Goal: Complete application form: Complete application form

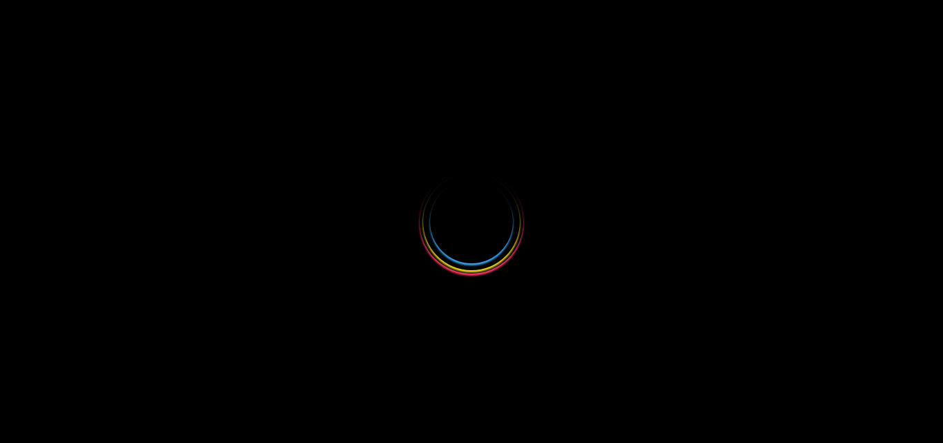
select select
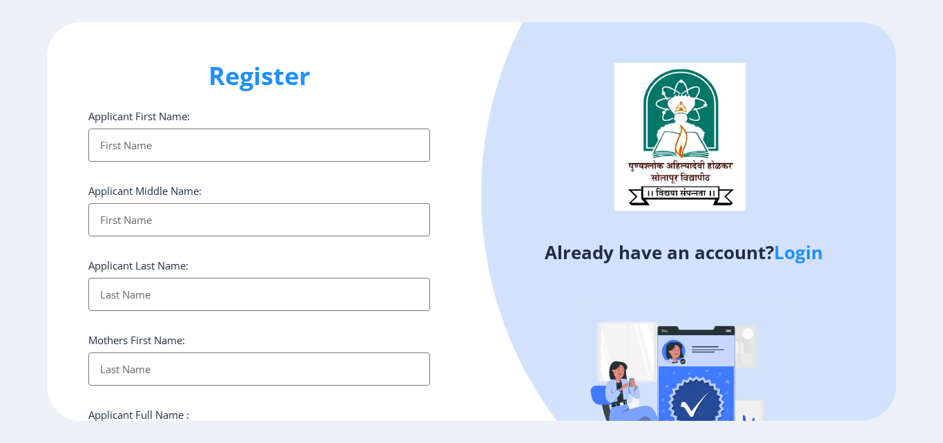
click at [788, 261] on link "Login" at bounding box center [798, 252] width 49 height 25
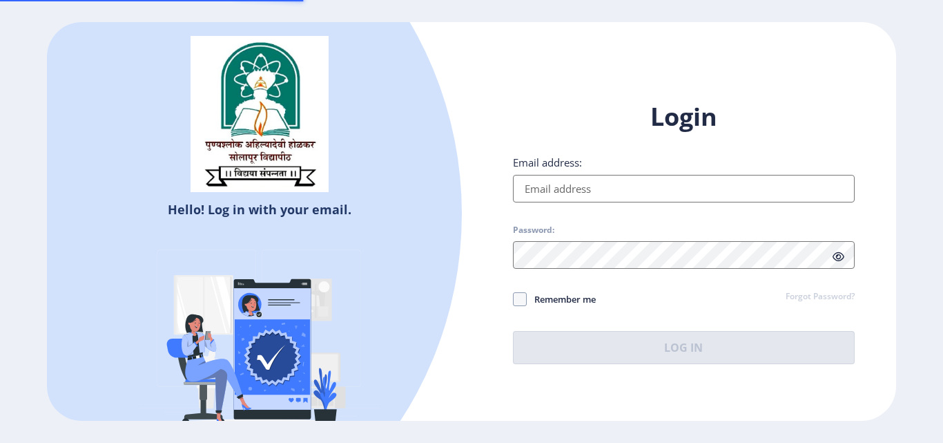
type input "[EMAIL_ADDRESS][DOMAIN_NAME]"
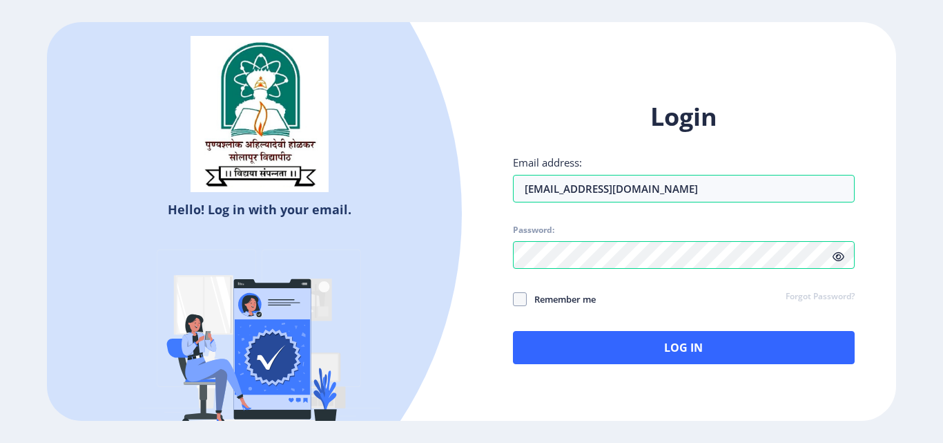
click at [838, 256] on icon at bounding box center [839, 256] width 12 height 10
click at [519, 303] on span at bounding box center [520, 299] width 14 height 14
click at [514, 300] on input "Remember me" at bounding box center [513, 299] width 1 height 1
checkbox input "true"
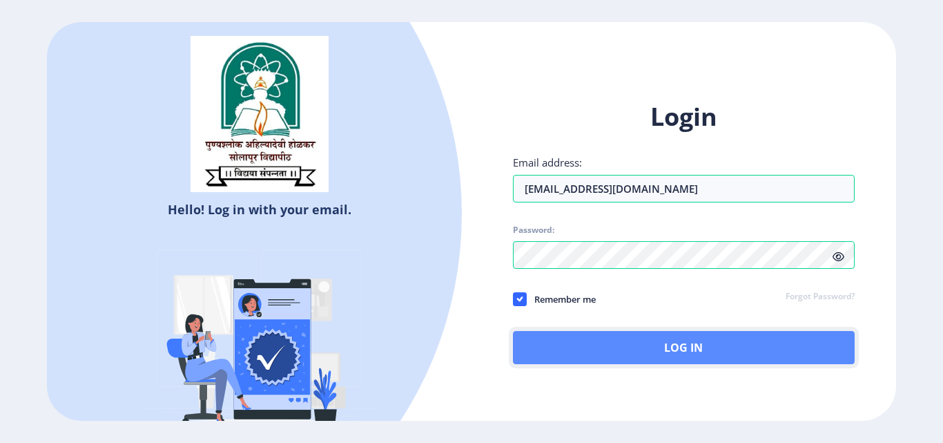
click at [651, 340] on button "Log In" at bounding box center [684, 347] width 342 height 33
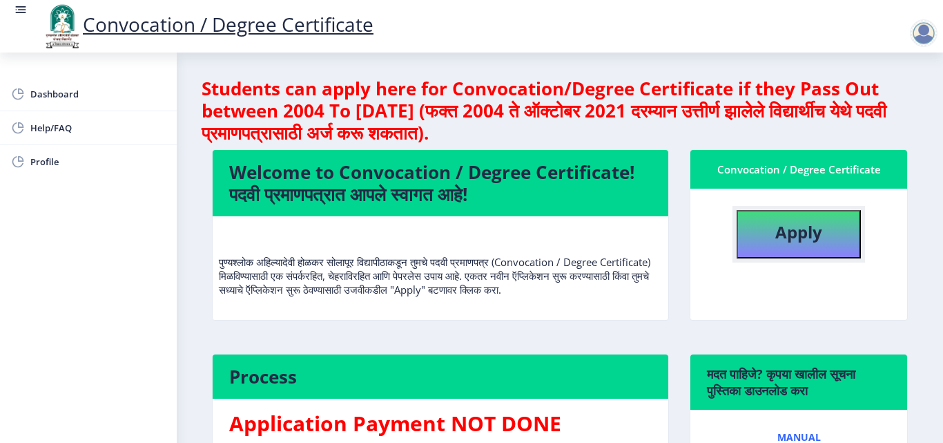
click at [829, 229] on button "Apply" at bounding box center [799, 234] width 124 height 48
select select
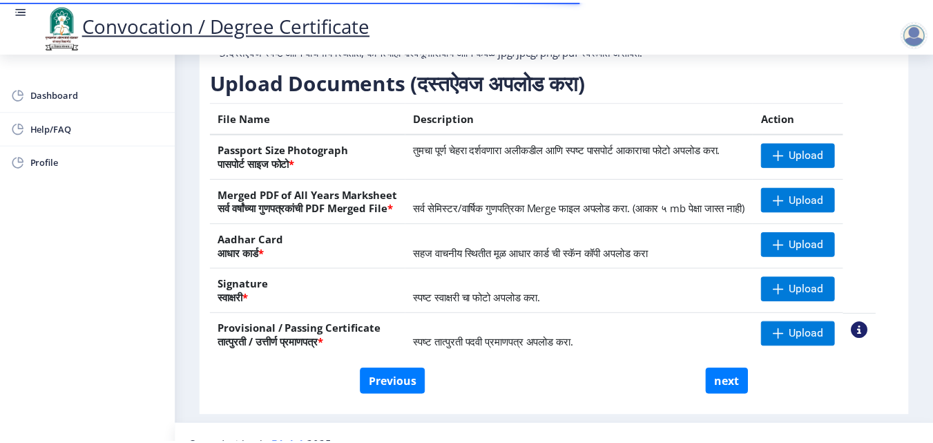
scroll to position [209, 0]
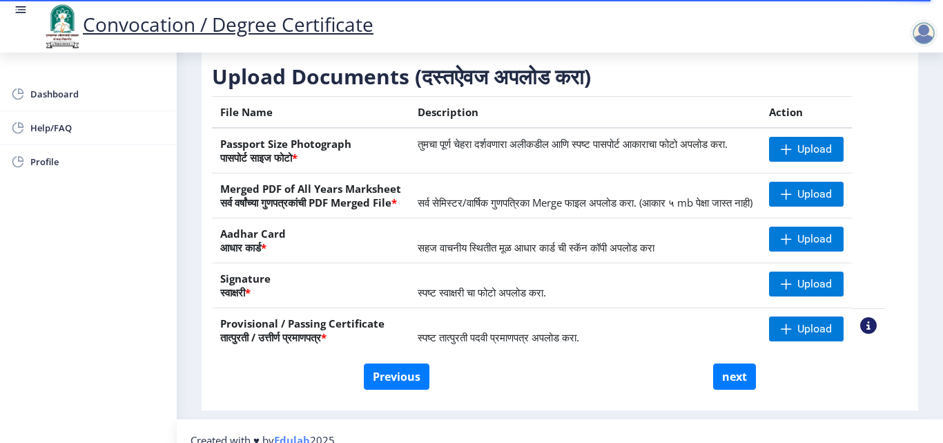
click at [877, 334] on nb-action at bounding box center [869, 325] width 17 height 17
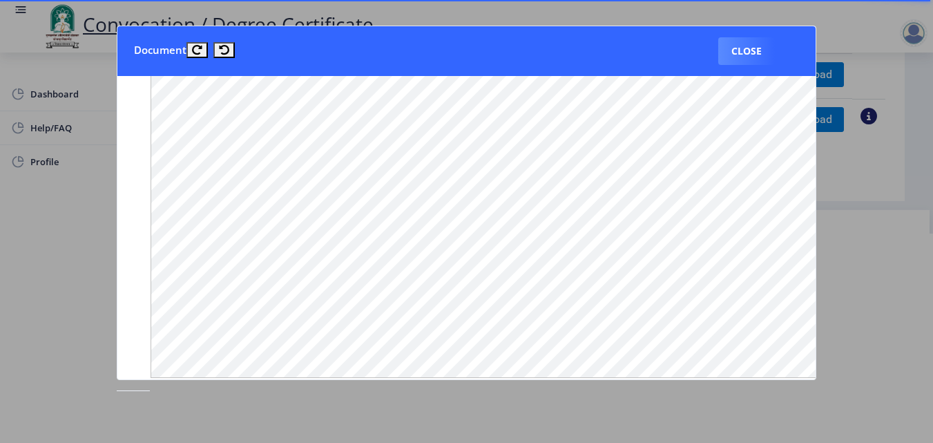
scroll to position [680, 0]
click at [745, 46] on button "Close" at bounding box center [746, 51] width 57 height 28
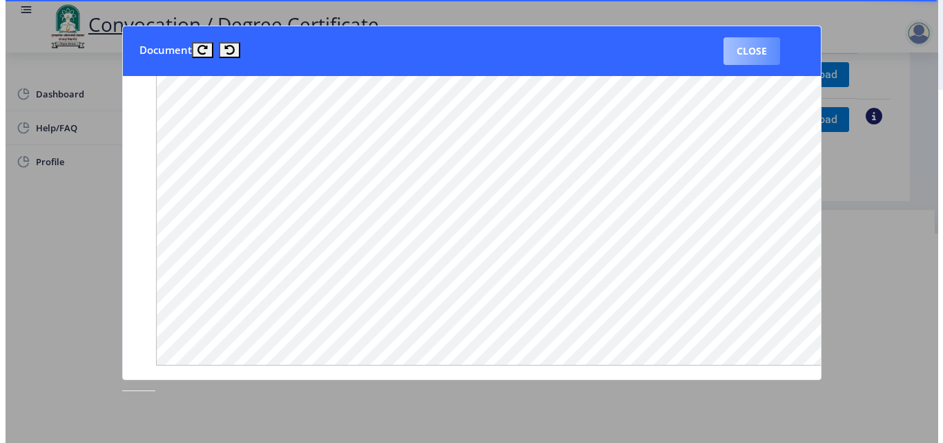
scroll to position [119, 0]
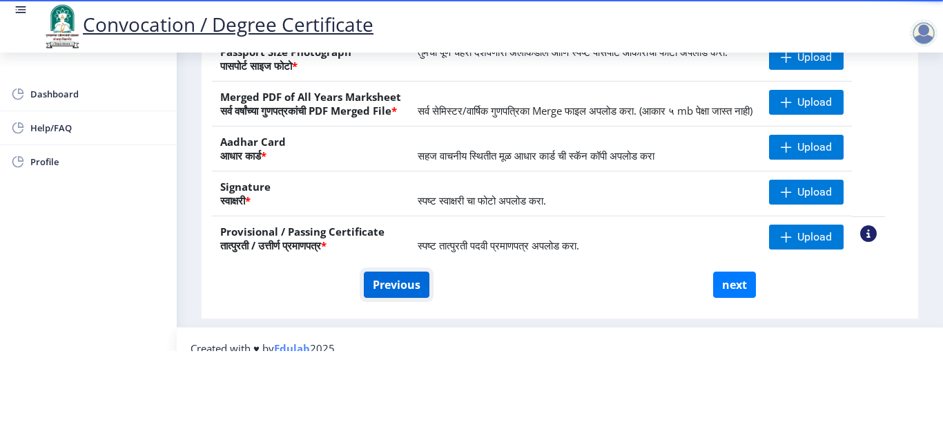
click at [397, 281] on button "Previous" at bounding box center [397, 284] width 66 height 26
select select "Regular"
select select "2020"
select select "December"
select select "Grade A+"
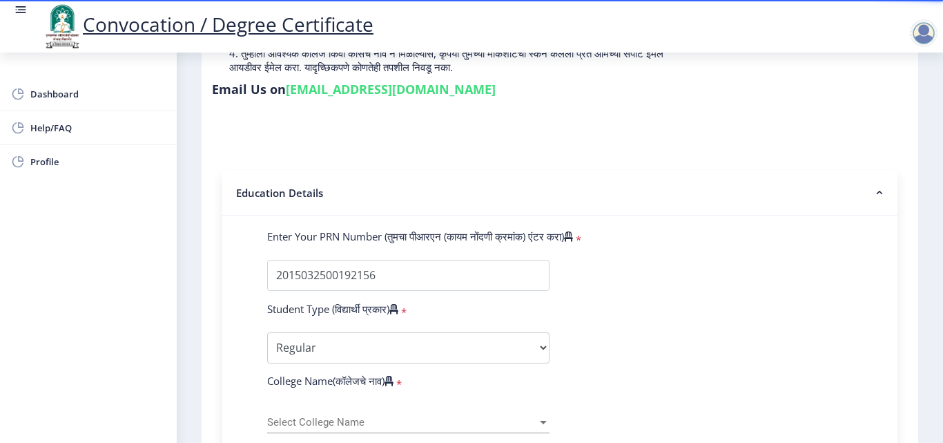
scroll to position [0, 0]
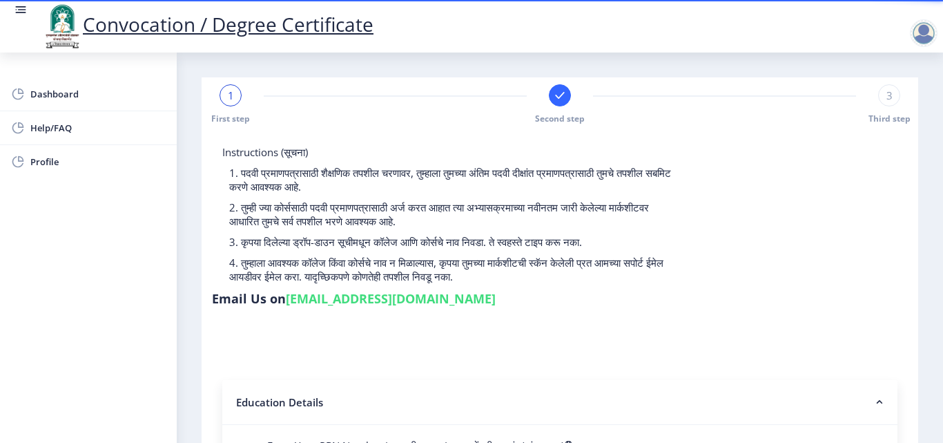
click at [217, 90] on div "1 First step Second step 3 Third step" at bounding box center [560, 104] width 703 height 40
click at [222, 95] on div "1" at bounding box center [231, 95] width 22 height 22
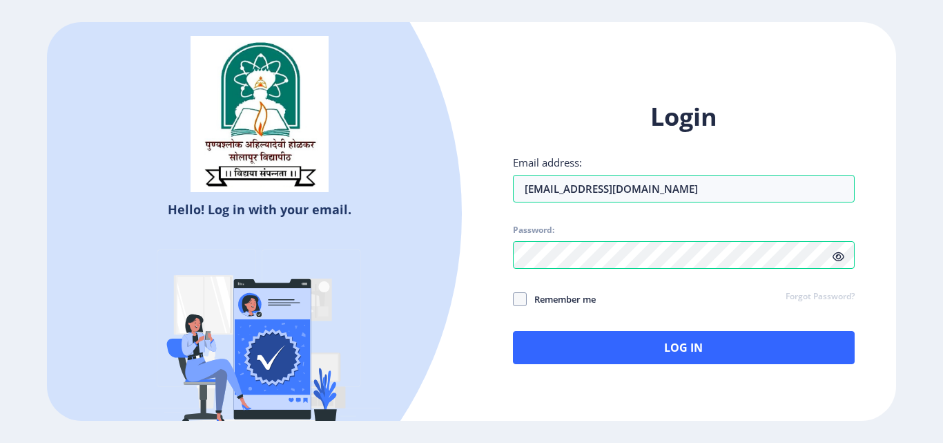
select select
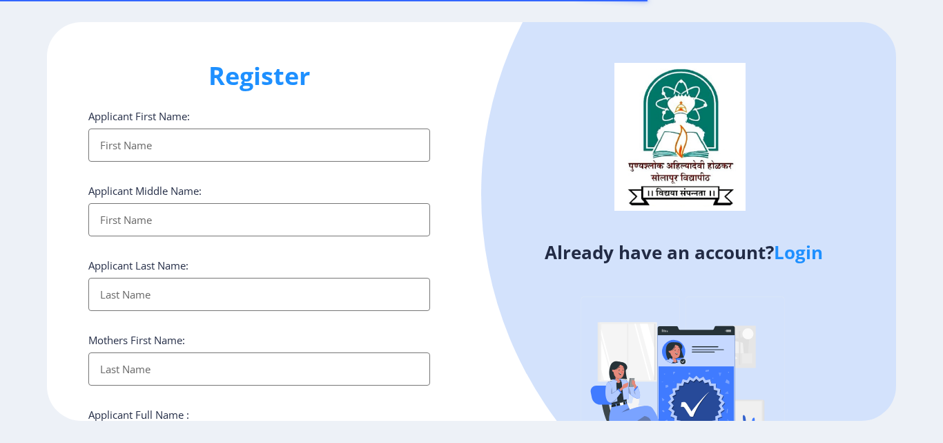
select select
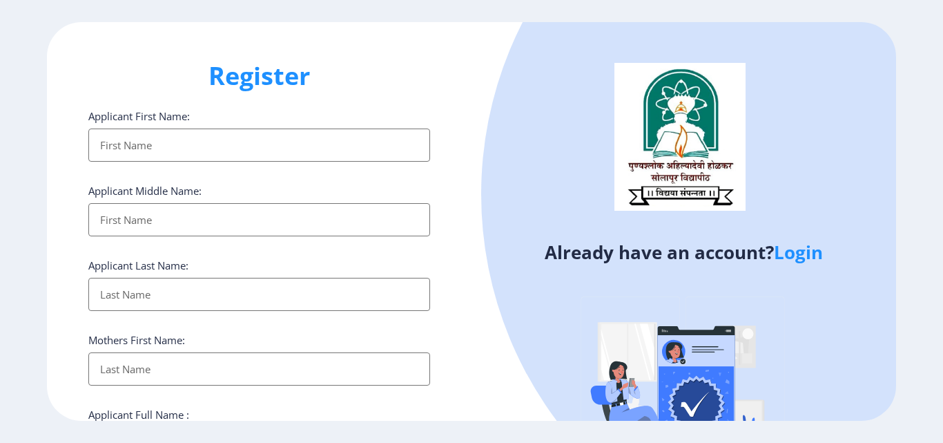
click at [799, 249] on link "Login" at bounding box center [798, 252] width 49 height 25
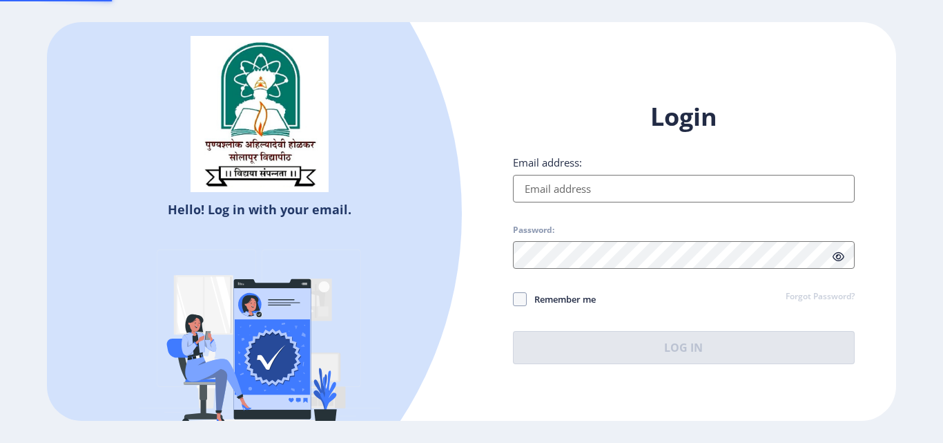
type input "[EMAIL_ADDRESS][DOMAIN_NAME]"
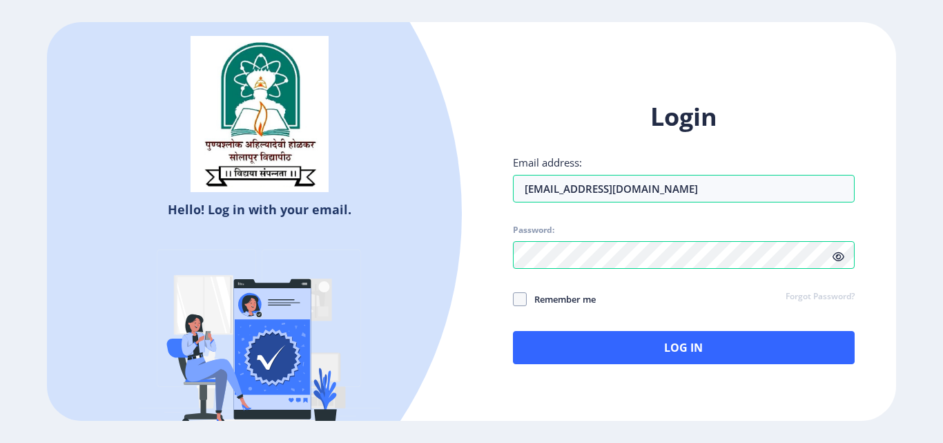
click at [741, 365] on div "Login Email address: [EMAIL_ADDRESS][DOMAIN_NAME] Password: Remember me Forgot …" at bounding box center [684, 242] width 425 height 327
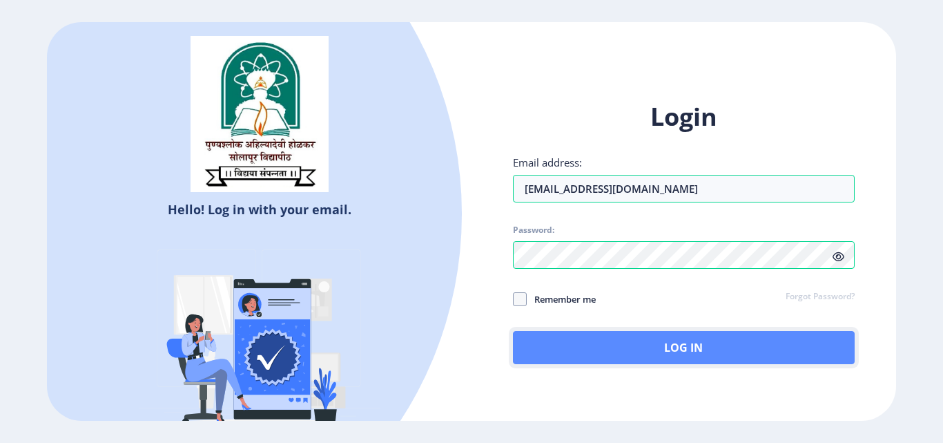
click at [728, 348] on button "Log In" at bounding box center [684, 347] width 342 height 33
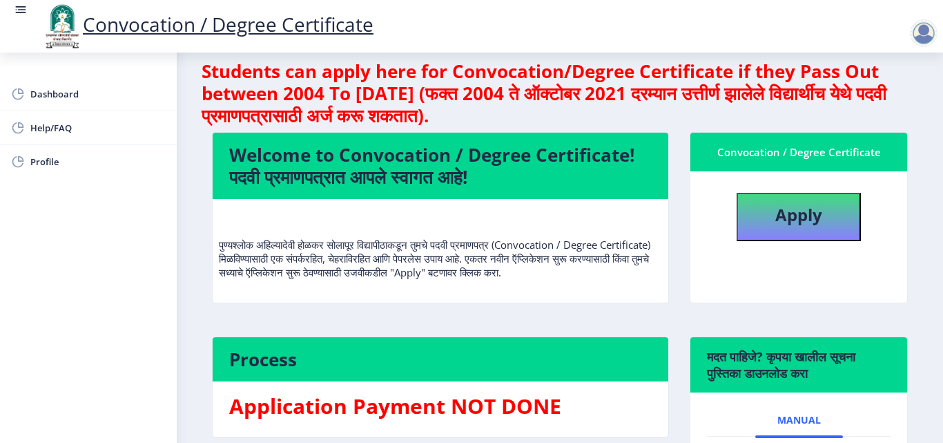
scroll to position [1, 0]
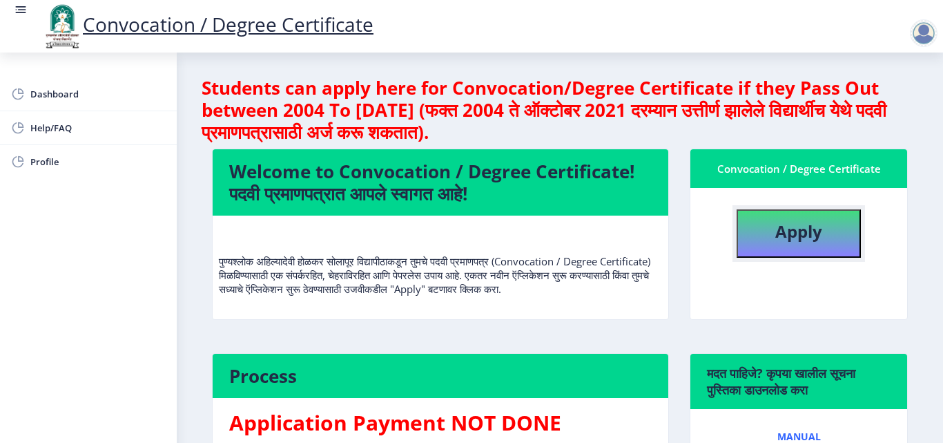
click at [827, 222] on button "Apply" at bounding box center [799, 233] width 124 height 48
select select
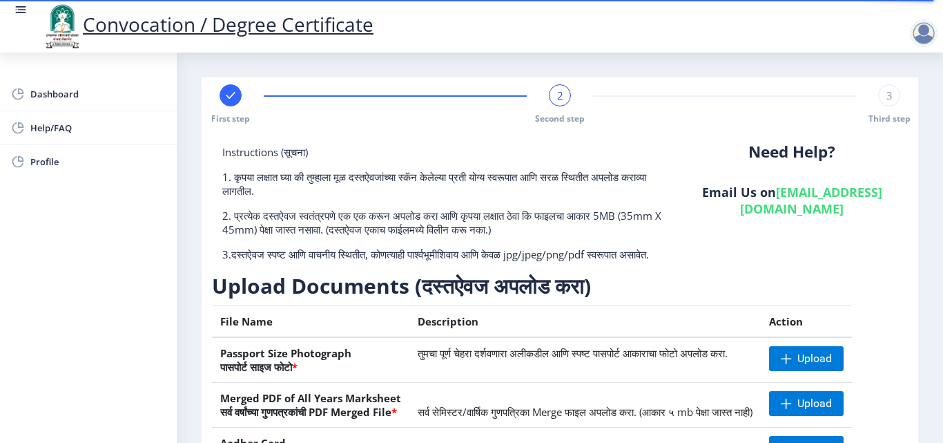
click at [874, 94] on div "First step 2 Second step 3 Third step" at bounding box center [560, 104] width 703 height 40
click at [887, 100] on span "3" at bounding box center [890, 95] width 6 height 14
